Goal: Navigation & Orientation: Understand site structure

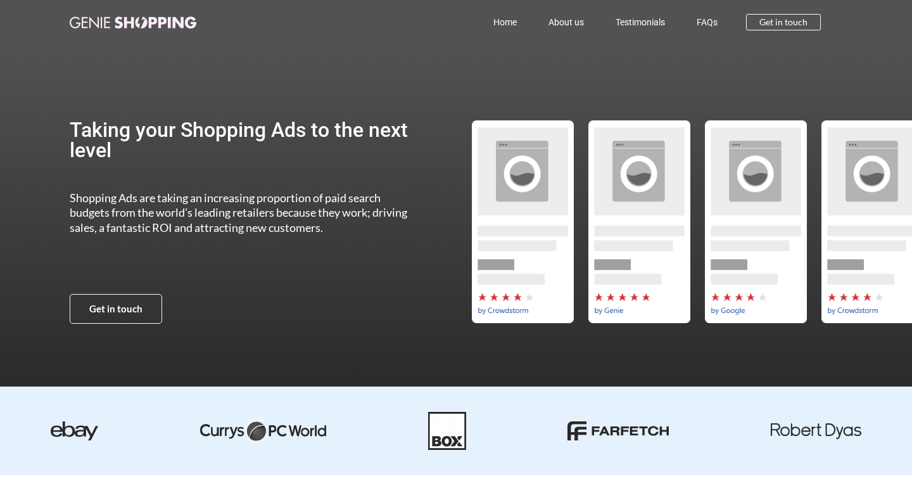
click at [484, 14] on link "Home" at bounding box center [504, 22] width 55 height 29
click at [603, 18] on link "Testimonials" at bounding box center [640, 22] width 81 height 29
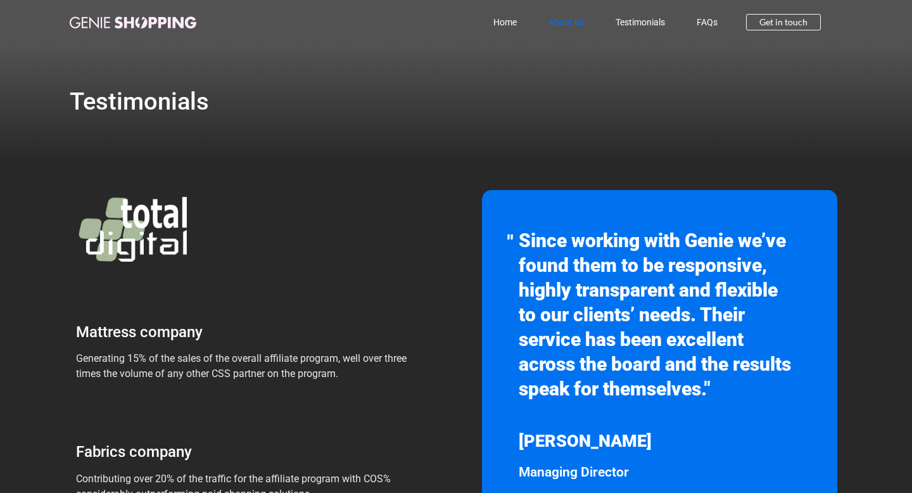
click at [574, 24] on link "About us" at bounding box center [566, 22] width 67 height 29
